Goal: Transaction & Acquisition: Purchase product/service

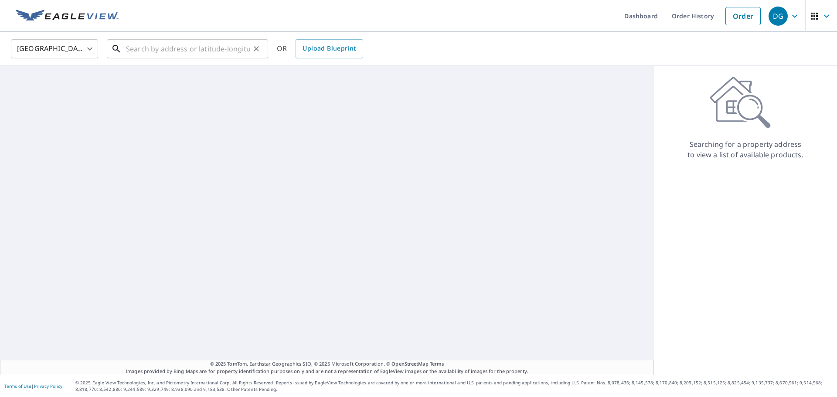
click at [203, 46] on input "text" at bounding box center [188, 49] width 124 height 24
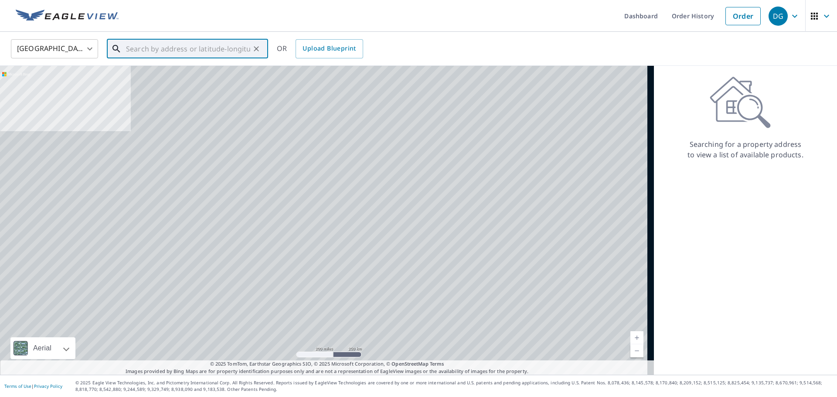
paste input "[STREET_ADDRESS]"
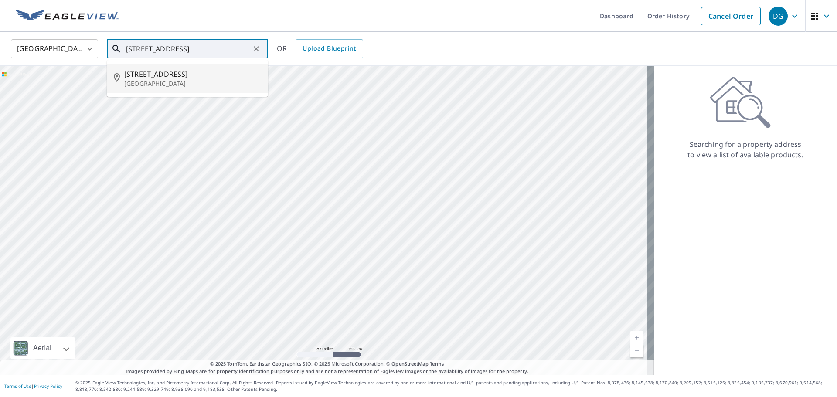
click at [199, 69] on span "[STREET_ADDRESS]" at bounding box center [192, 74] width 137 height 10
type input "[STREET_ADDRESS]"
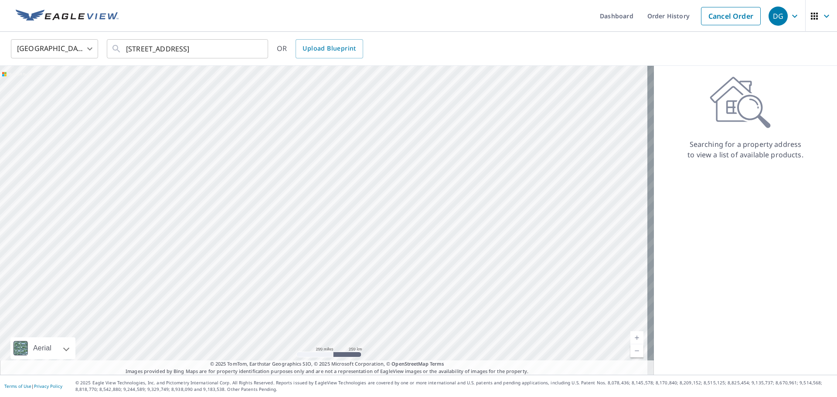
scroll to position [0, 0]
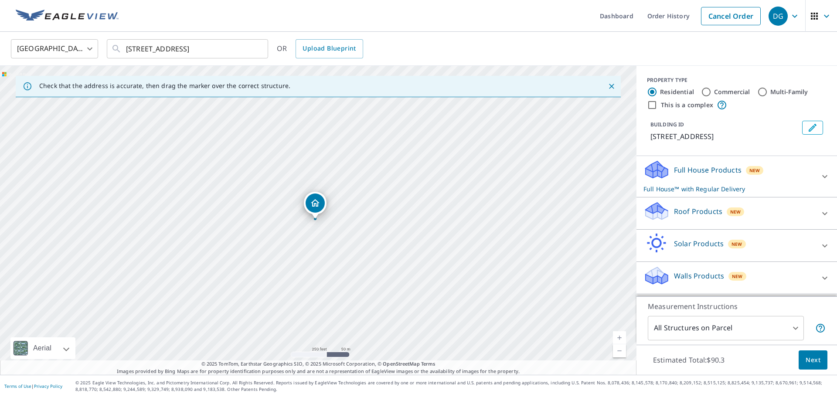
click at [686, 207] on div "Roof Products New Premium $20.5 - $66 QuickSquares™ $18 Gutter $13 Bid Perfect™…" at bounding box center [736, 213] width 200 height 32
click at [686, 215] on div "Roof Products New" at bounding box center [728, 213] width 171 height 25
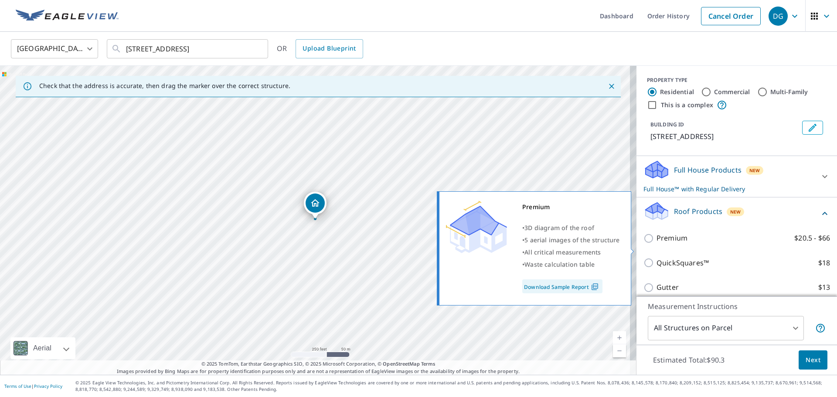
click at [659, 244] on p "Premium" at bounding box center [671, 238] width 31 height 11
click at [656, 244] on input "Premium $20.5 - $66" at bounding box center [649, 238] width 13 height 10
checkbox input "true"
checkbox input "false"
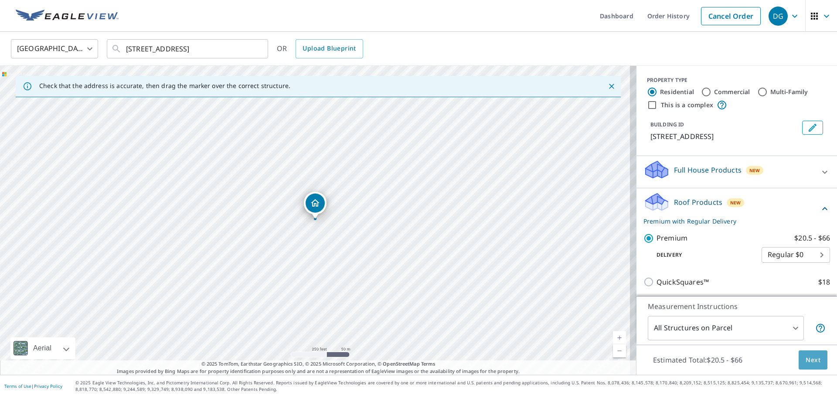
click at [806, 358] on span "Next" at bounding box center [812, 360] width 15 height 11
